Goal: Task Accomplishment & Management: Use online tool/utility

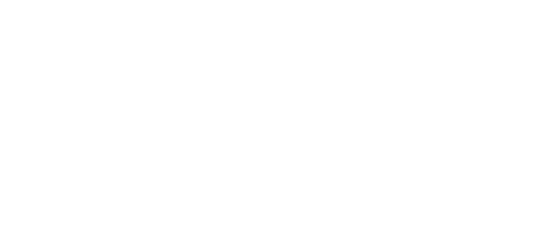
click at [232, 0] on html "Texto original Avalie a tradução O feedback vai ser usado para ajudar a melhora…" at bounding box center [268, 0] width 537 height 0
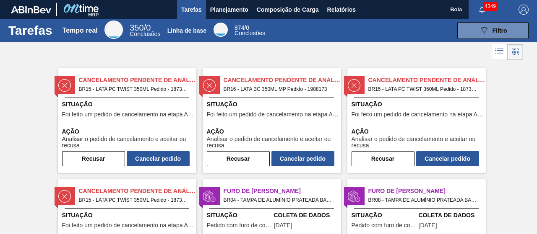
click at [453, 16] on span "Bola" at bounding box center [456, 9] width 12 height 19
click at [345, 8] on font "Relatórios" at bounding box center [341, 9] width 29 height 7
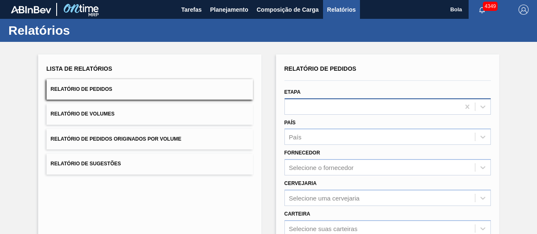
click at [322, 112] on div at bounding box center [372, 107] width 175 height 12
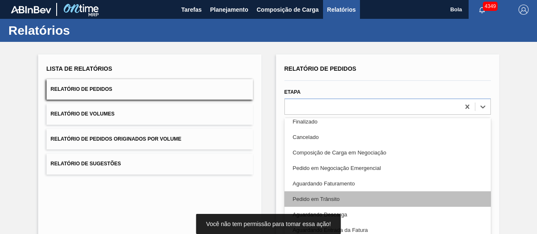
scroll to position [42, 0]
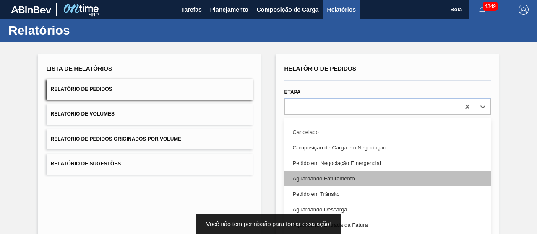
click at [347, 179] on font "Aguardando Faturamento" at bounding box center [324, 179] width 62 height 6
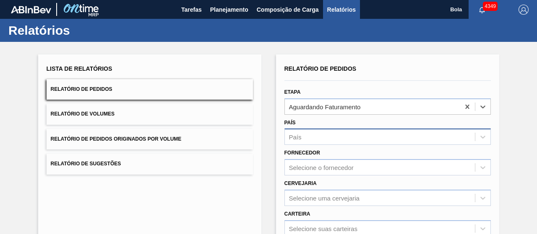
click at [340, 132] on div "País" at bounding box center [380, 137] width 190 height 12
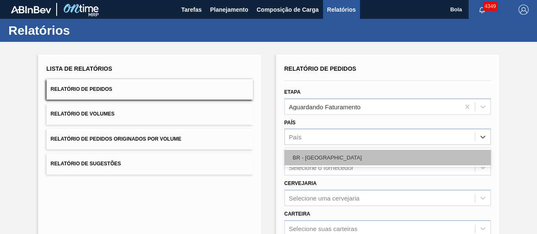
click at [330, 161] on div "BR - [GEOGRAPHIC_DATA]" at bounding box center [387, 158] width 206 height 16
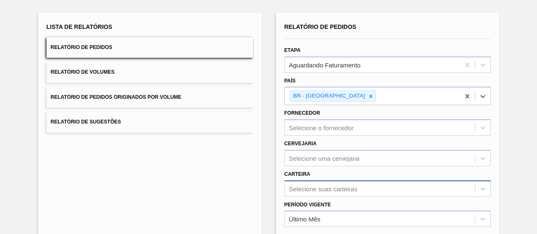
click at [319, 192] on div "Selecione suas carteiras" at bounding box center [387, 189] width 206 height 16
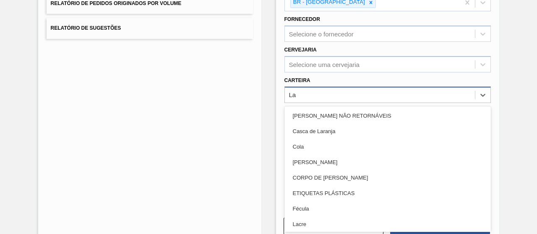
type input "Lat"
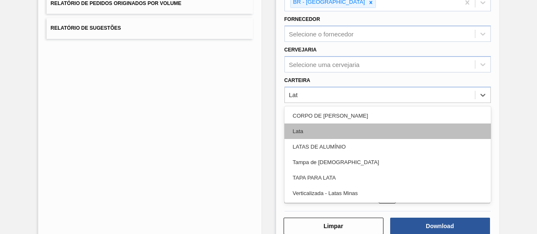
click at [301, 128] on font "Lata" at bounding box center [298, 131] width 10 height 6
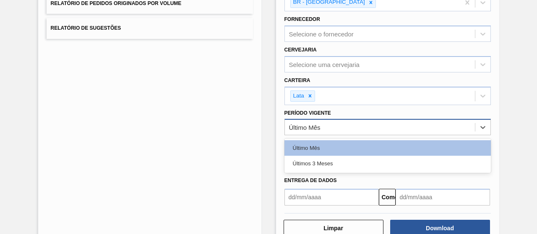
click at [313, 125] on font "Último Mês" at bounding box center [304, 127] width 31 height 7
click at [307, 156] on div "Últimos 3 meses" at bounding box center [387, 164] width 206 height 16
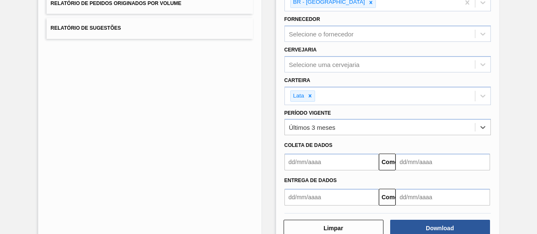
click at [311, 161] on input "text" at bounding box center [331, 162] width 94 height 17
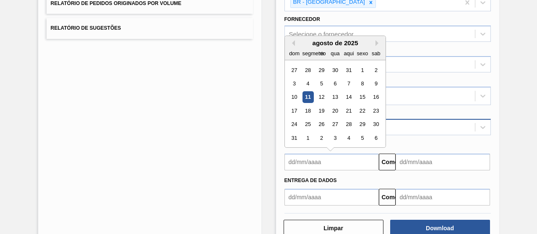
drag, startPoint x: 307, startPoint y: 93, endPoint x: 349, endPoint y: 119, distance: 49.7
click at [307, 94] on font "11" at bounding box center [307, 97] width 6 height 6
type input "[DATE]"
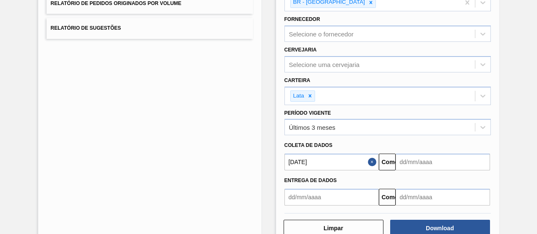
click at [412, 161] on input "text" at bounding box center [442, 162] width 94 height 17
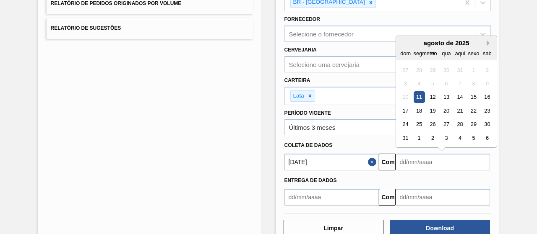
click at [488, 40] on button "Próximo mês" at bounding box center [489, 43] width 6 height 6
drag, startPoint x: 485, startPoint y: 82, endPoint x: 490, endPoint y: 96, distance: 15.3
click at [487, 83] on div "11" at bounding box center [486, 83] width 11 height 11
type input "[DATE]"
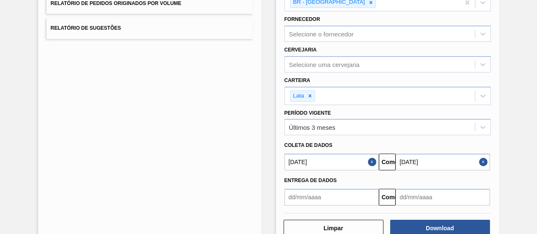
drag, startPoint x: 448, startPoint y: 222, endPoint x: 436, endPoint y: 213, distance: 15.4
click at [446, 217] on div "Limpar Download" at bounding box center [387, 227] width 213 height 21
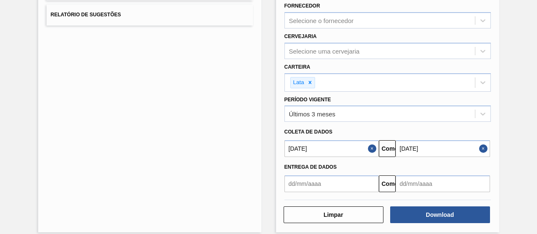
scroll to position [156, 0]
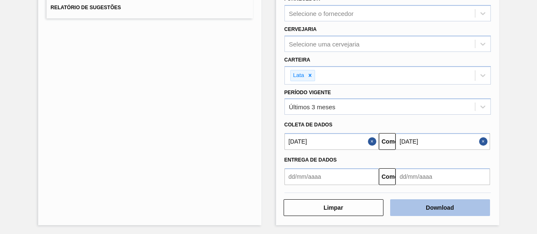
click at [433, 207] on font "Download" at bounding box center [439, 208] width 28 height 7
